Goal: Task Accomplishment & Management: Manage account settings

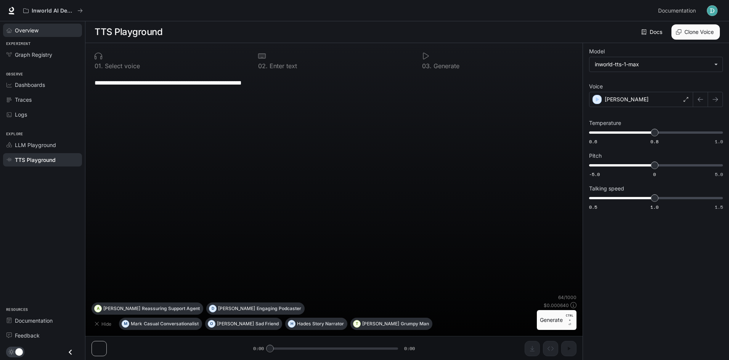
click at [26, 29] on span "Overview" at bounding box center [27, 30] width 24 height 8
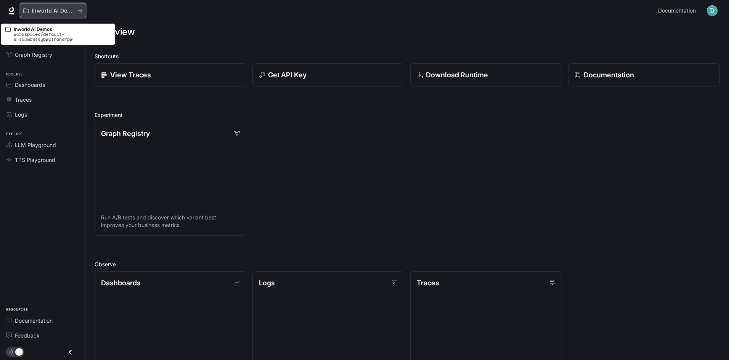
click at [61, 10] on p "Inworld AI Demos" at bounding box center [53, 11] width 43 height 6
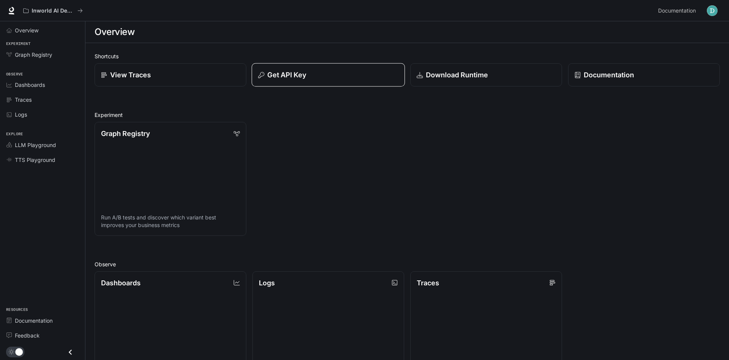
click at [302, 77] on p "Get API Key" at bounding box center [286, 75] width 39 height 10
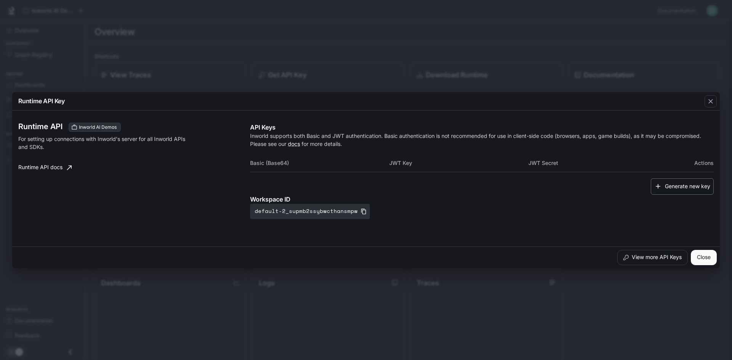
click at [676, 185] on button "Generate new key" at bounding box center [682, 186] width 63 height 16
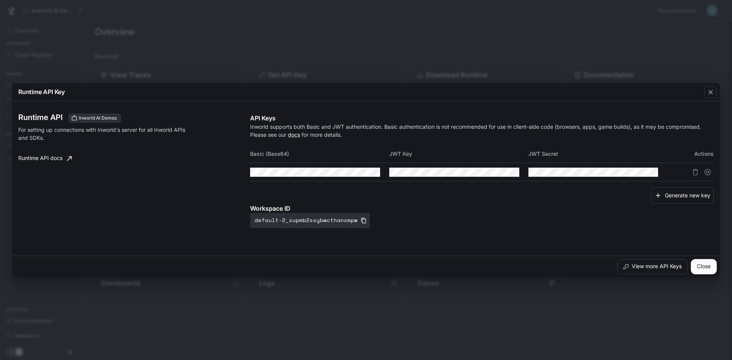
click at [556, 167] on td at bounding box center [597, 172] width 139 height 18
click at [552, 165] on td at bounding box center [597, 172] width 139 height 18
click at [364, 172] on button "button" at bounding box center [359, 172] width 13 height 13
click at [376, 172] on icon "Copy Basic (Base64)" at bounding box center [373, 172] width 6 height 6
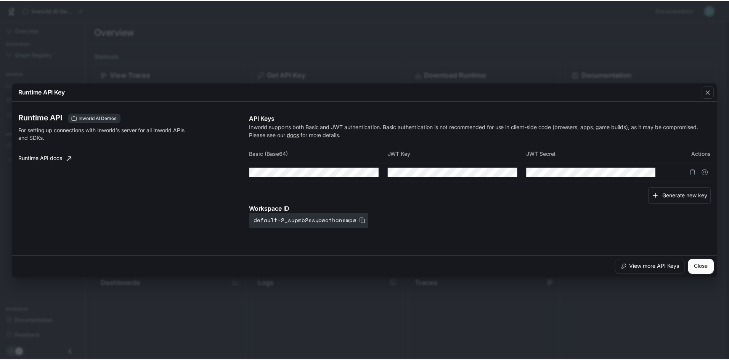
scroll to position [0, 363]
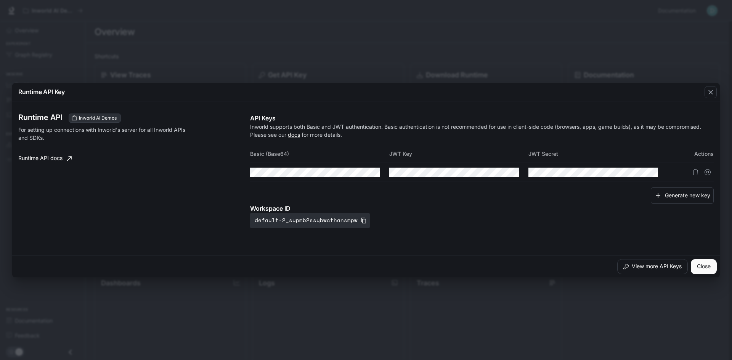
click at [390, 167] on tr at bounding box center [481, 172] width 463 height 18
click at [377, 202] on div "Generate new key" at bounding box center [481, 196] width 463 height 16
click at [710, 91] on icon "button" at bounding box center [710, 92] width 5 height 5
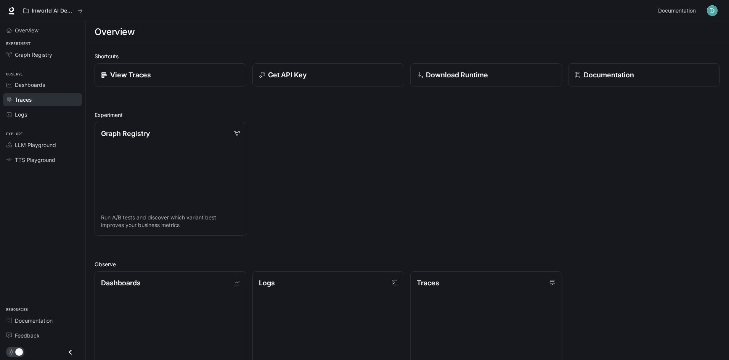
click at [49, 99] on div "Traces" at bounding box center [47, 100] width 64 height 8
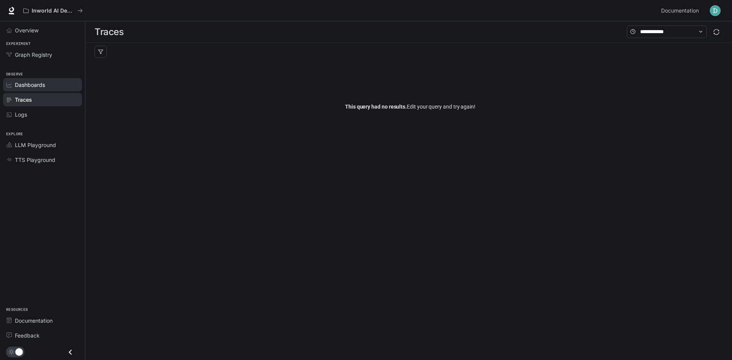
click at [50, 84] on div "Dashboards" at bounding box center [47, 85] width 64 height 8
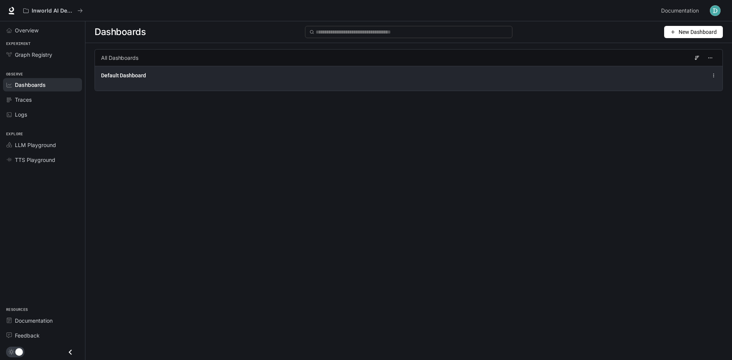
click at [177, 83] on div "Default Dashboard" at bounding box center [408, 78] width 627 height 25
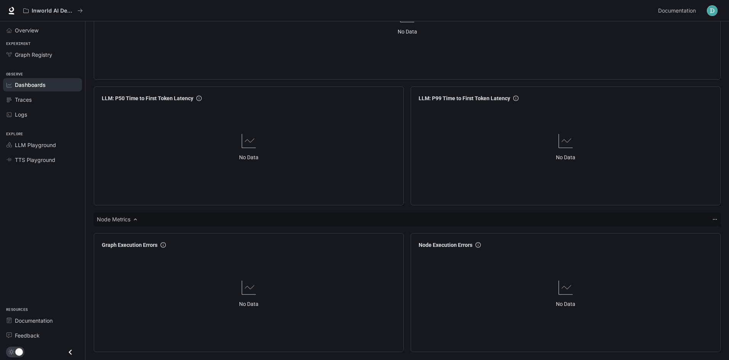
scroll to position [854, 0]
click at [42, 54] on span "Graph Registry" at bounding box center [33, 55] width 37 height 8
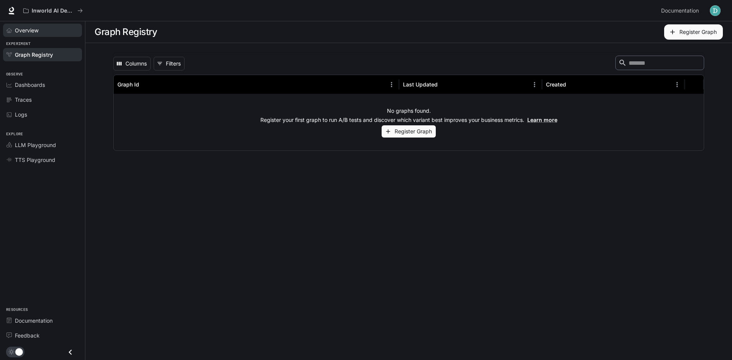
click at [40, 32] on div "Overview" at bounding box center [47, 30] width 64 height 8
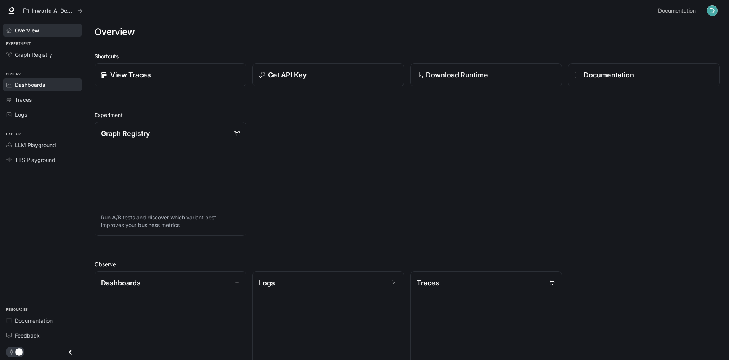
click at [38, 89] on link "Dashboards" at bounding box center [42, 84] width 79 height 13
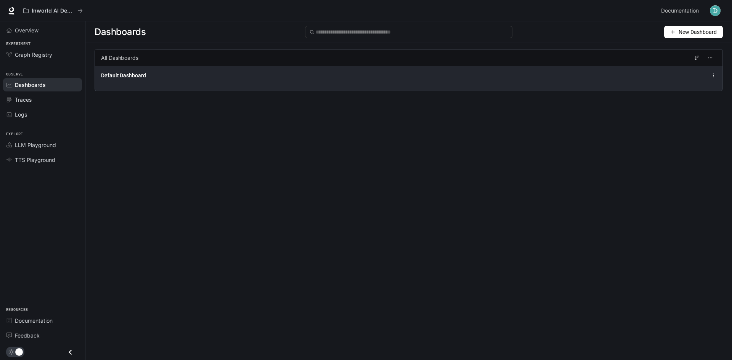
click at [140, 87] on div "Default Dashboard" at bounding box center [408, 78] width 627 height 25
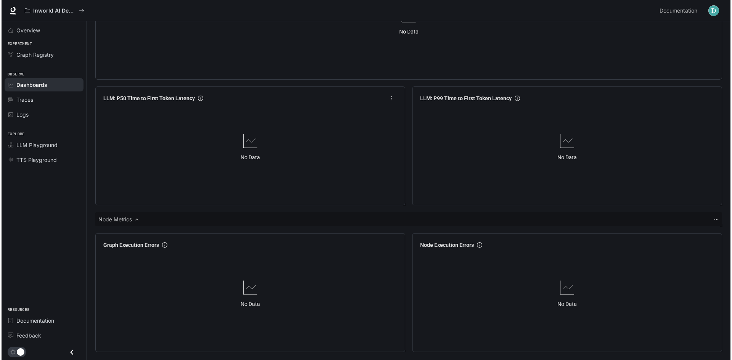
scroll to position [854, 0]
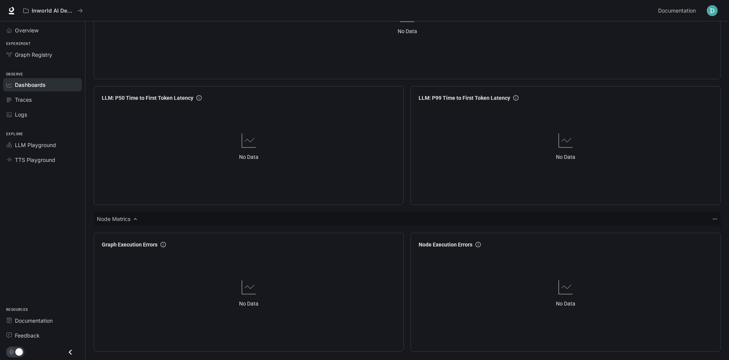
click at [712, 13] on img "button" at bounding box center [712, 10] width 11 height 11
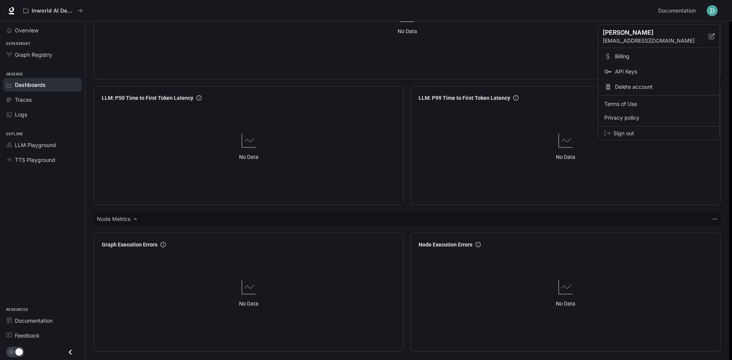
click at [624, 53] on span "Billing" at bounding box center [664, 57] width 98 height 8
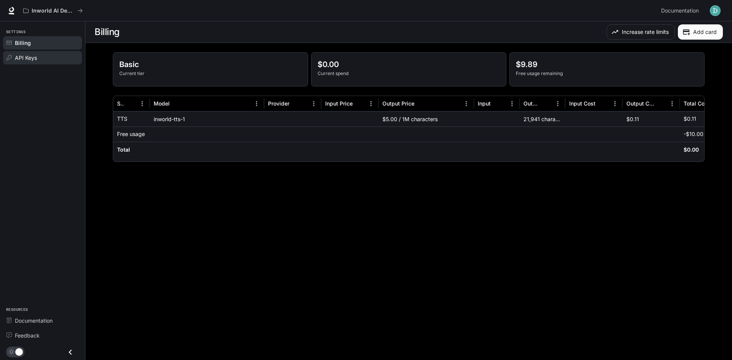
click at [29, 55] on span "API Keys" at bounding box center [26, 58] width 22 height 8
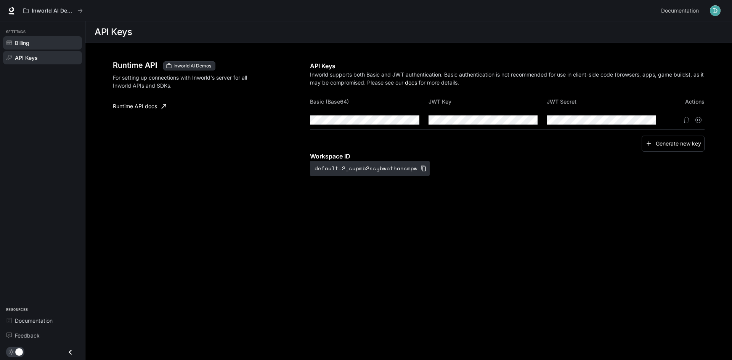
click at [34, 49] on link "Billing" at bounding box center [42, 42] width 79 height 13
